Goal: Task Accomplishment & Management: Use online tool/utility

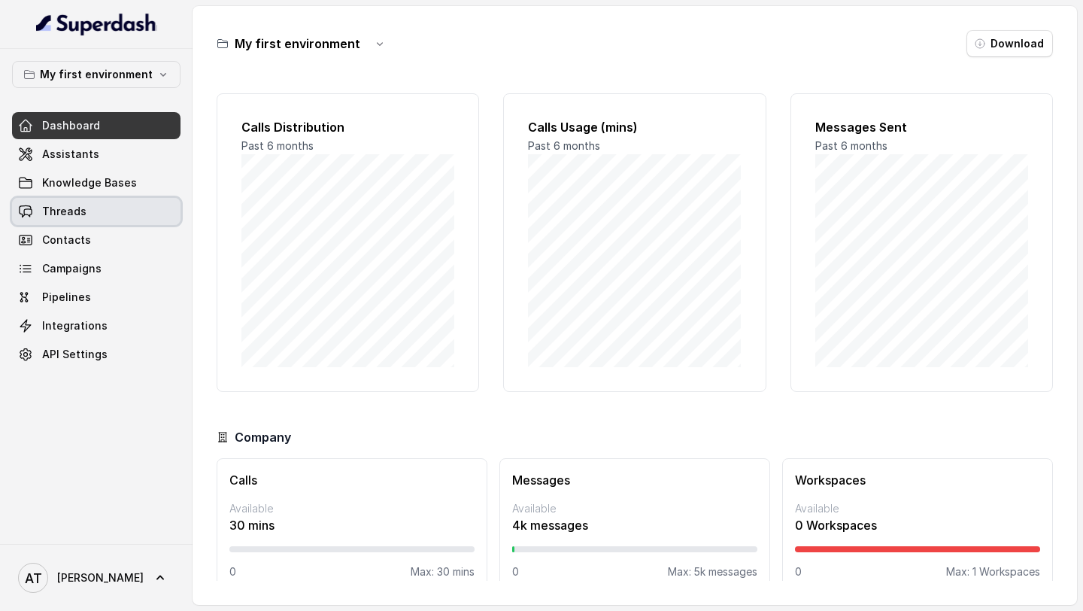
click at [83, 217] on link "Threads" at bounding box center [96, 211] width 168 height 27
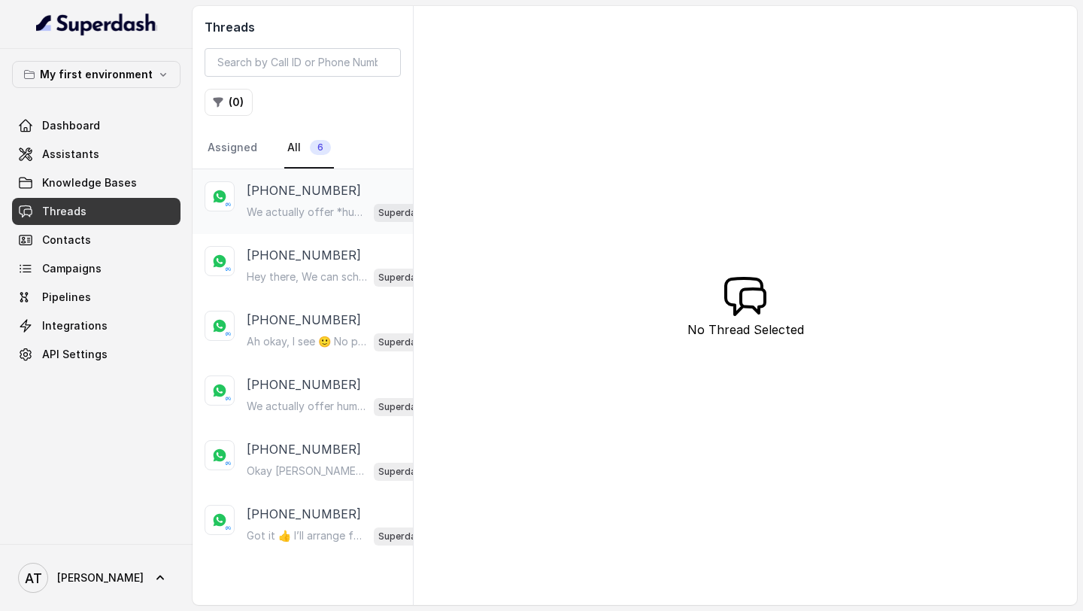
click at [305, 190] on p "[PHONE_NUMBER]" at bounding box center [304, 190] width 114 height 18
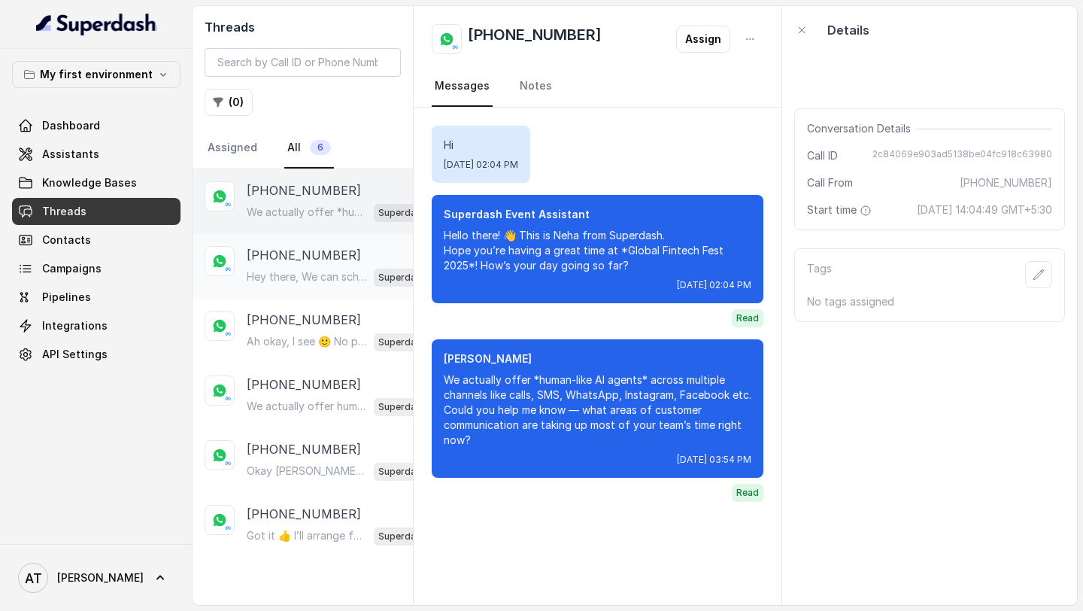
click at [299, 267] on div "Hey there, We can schedule a demo at whatever date or time is convenient to you…" at bounding box center [345, 277] width 196 height 20
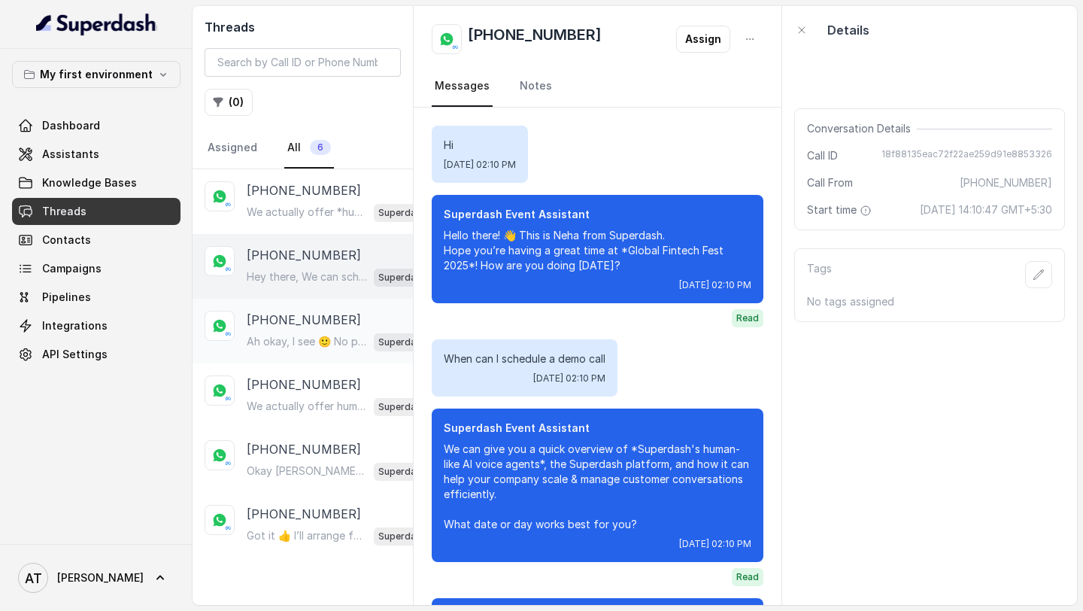
scroll to position [159, 0]
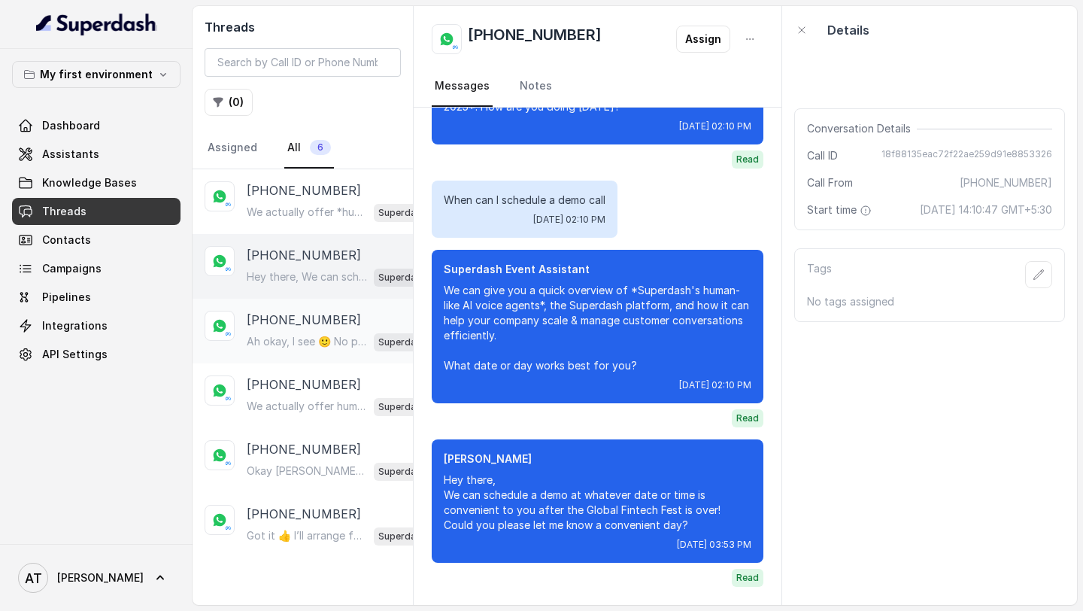
click at [299, 317] on p "[PHONE_NUMBER]" at bounding box center [304, 320] width 114 height 18
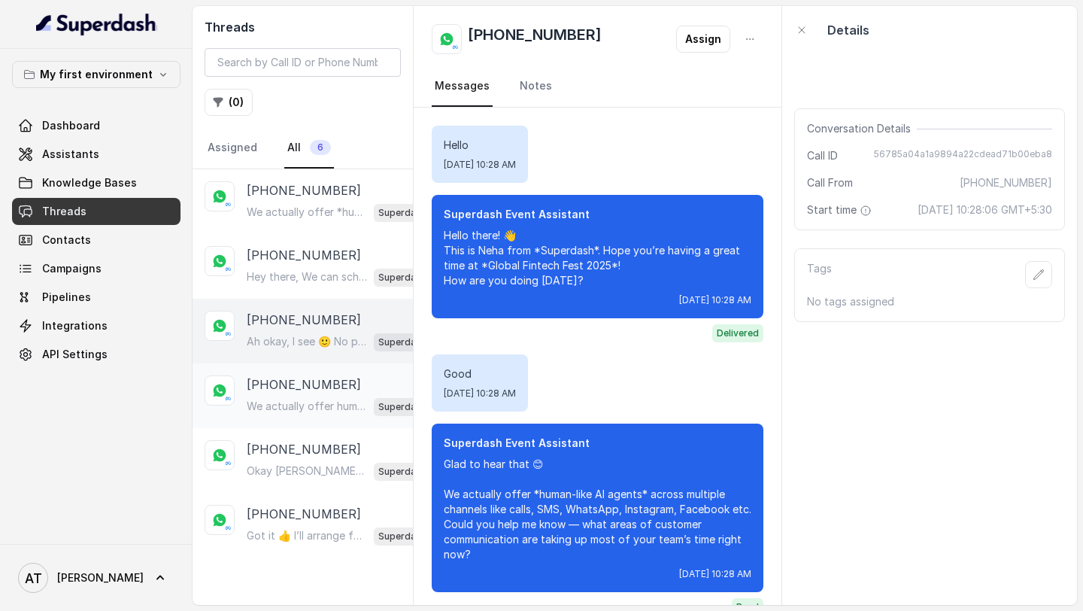
scroll to position [1022, 0]
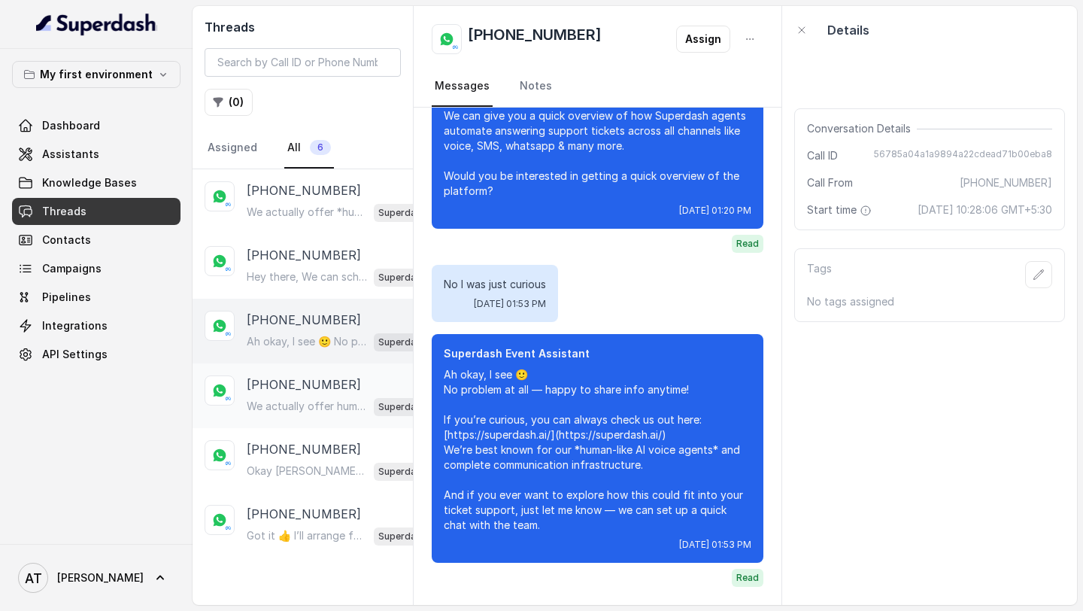
click at [299, 394] on div "[PHONE_NUMBER] We actually offer human-like AI agents across multiple channels …" at bounding box center [345, 395] width 196 height 41
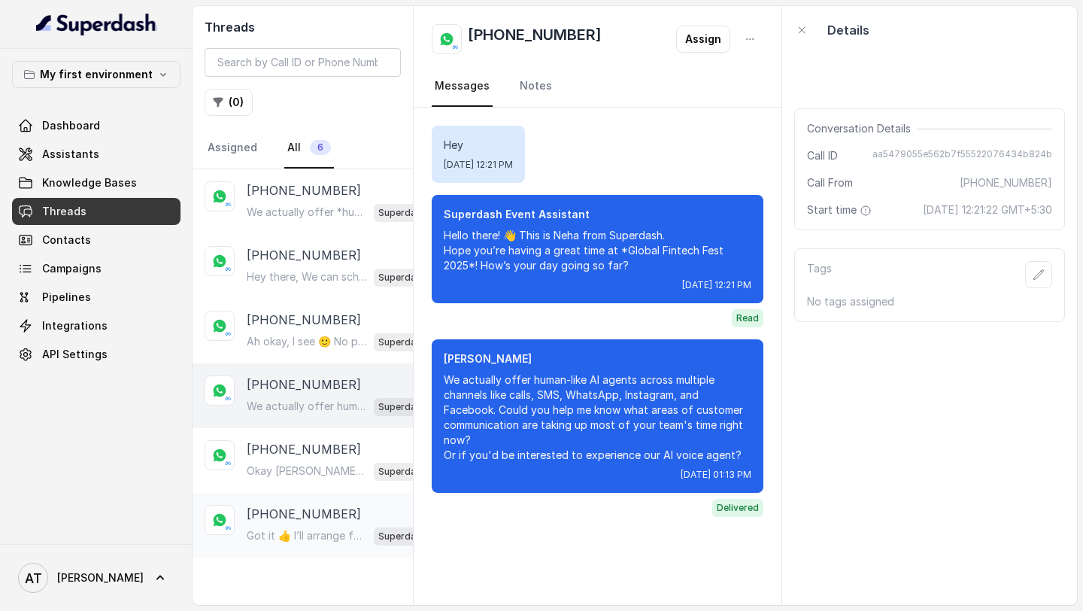
click at [296, 493] on div "[PHONE_NUMBER] Got it 👍 I’ll arrange for our team to connect with you right awa…" at bounding box center [303, 525] width 220 height 65
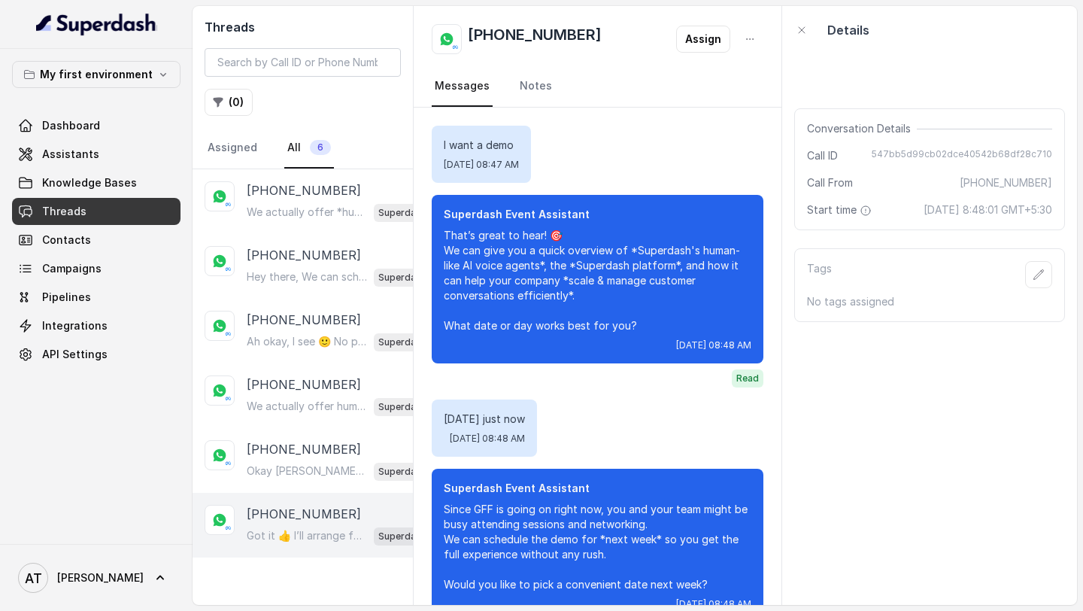
scroll to position [318, 0]
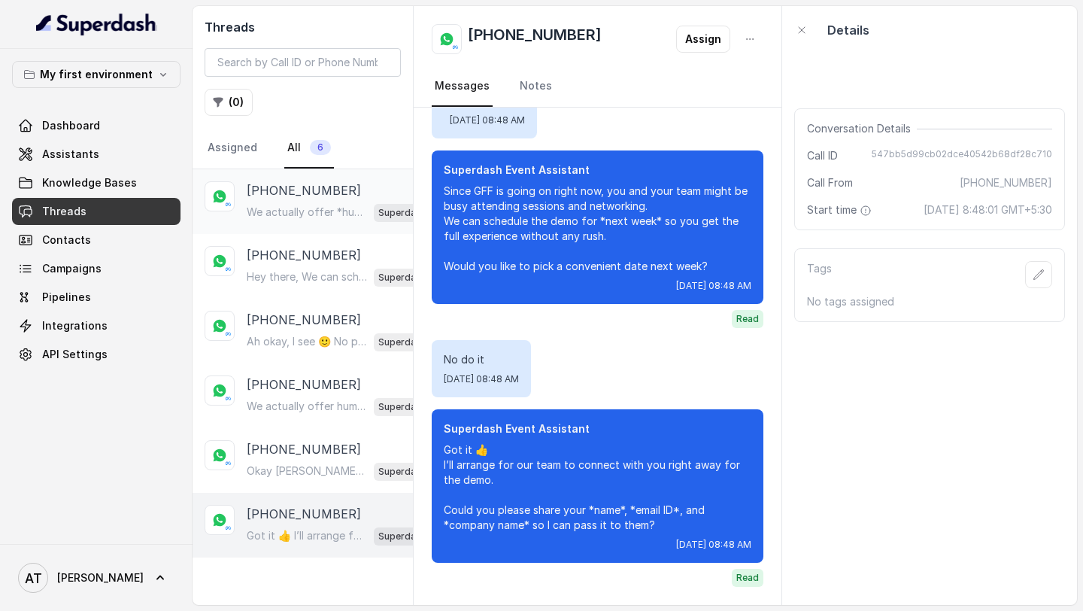
click at [315, 175] on div "[PHONE_NUMBER] We actually offer *human-like AI agents* across multiple channel…" at bounding box center [303, 201] width 220 height 65
